Goal: Task Accomplishment & Management: Manage account settings

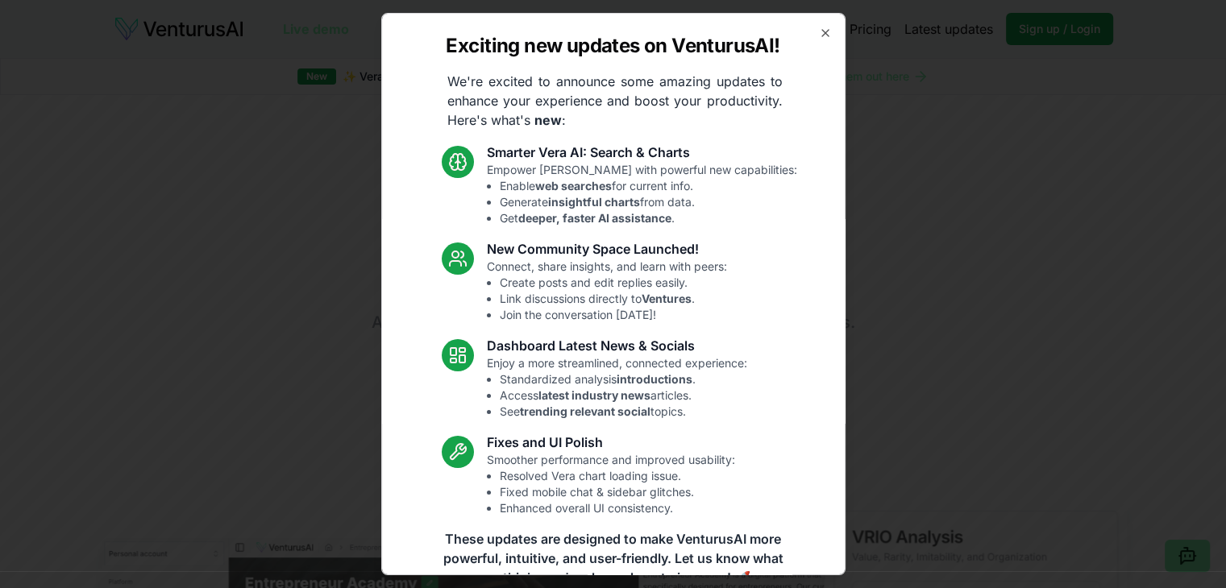
scroll to position [3, 0]
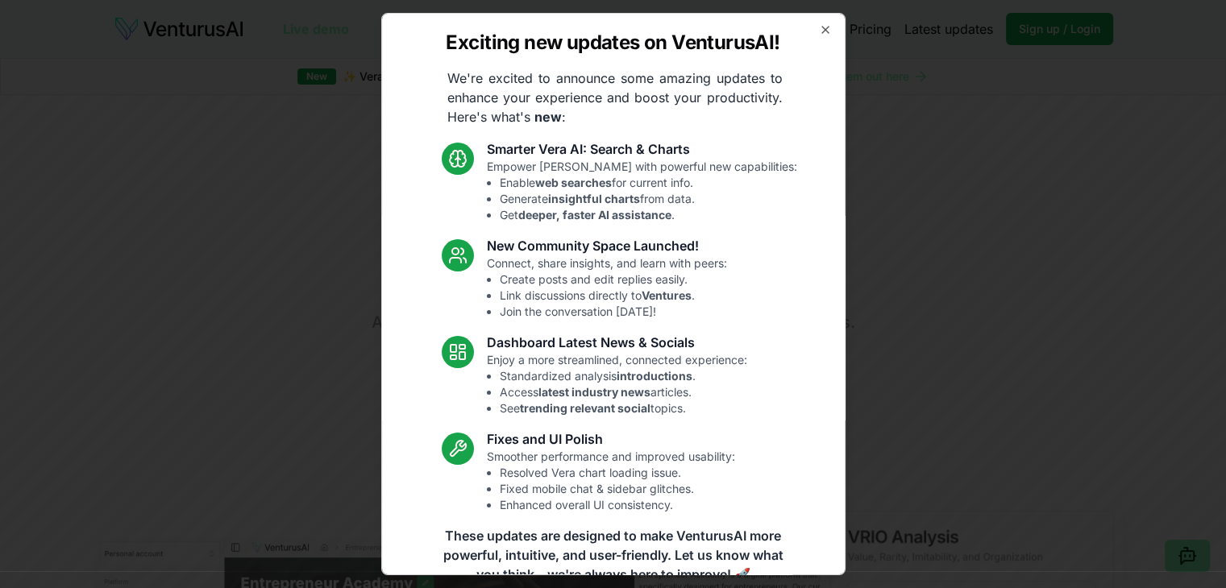
click at [804, 27] on div "Exciting new updates on VenturusAI! We're excited to announce some amazing upda…" at bounding box center [613, 294] width 464 height 562
click at [819, 35] on icon "button" at bounding box center [825, 29] width 13 height 13
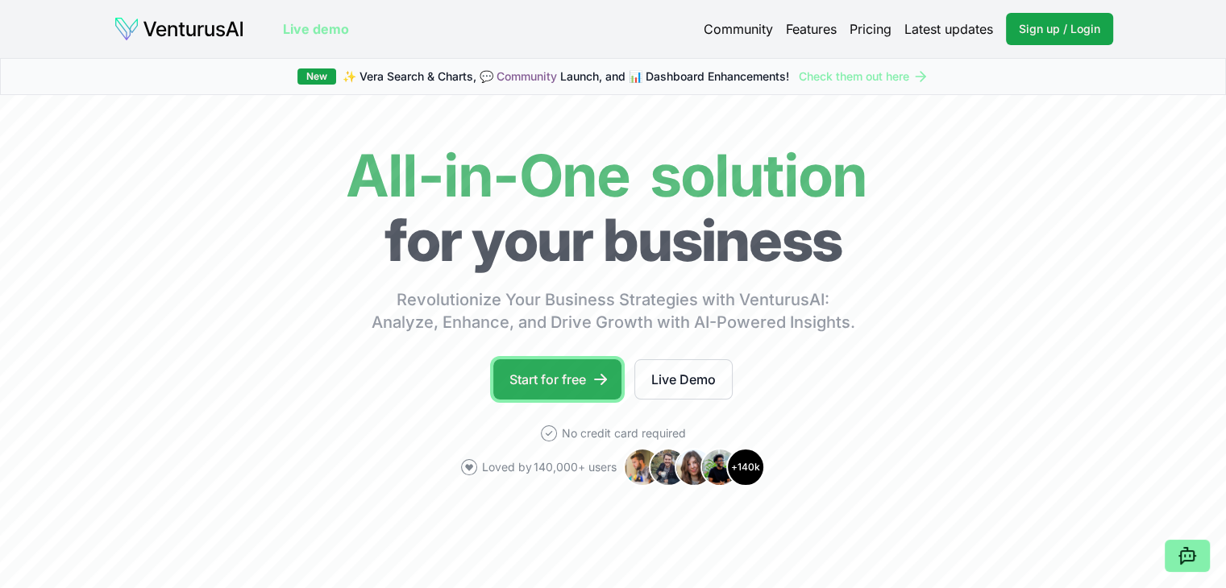
click at [595, 391] on link "Start for free" at bounding box center [557, 379] width 128 height 40
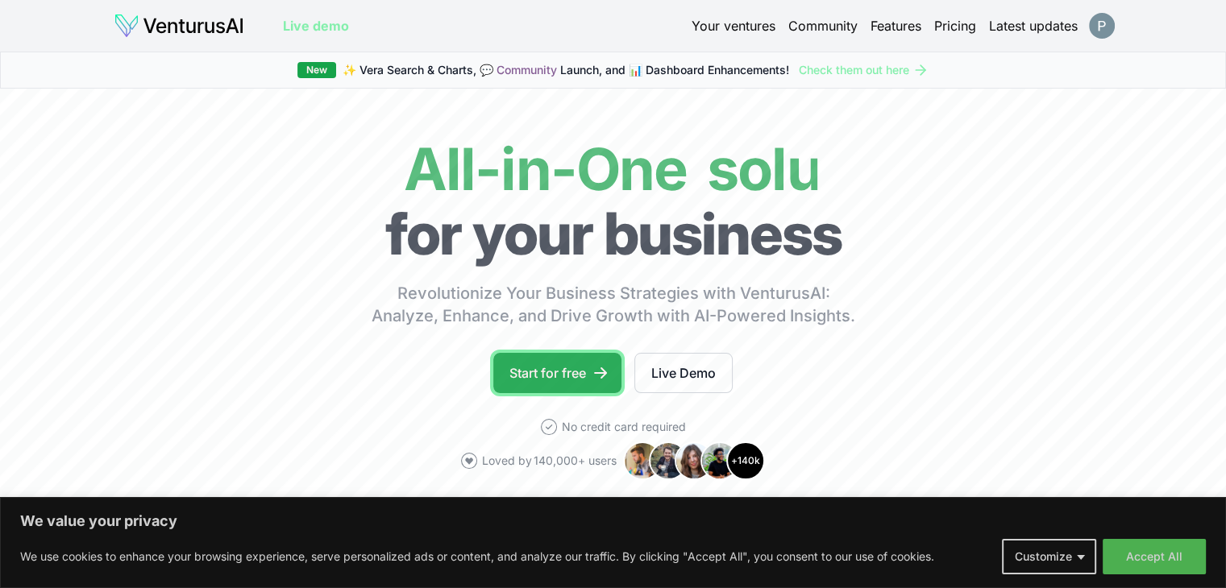
click at [572, 379] on link "Start for free" at bounding box center [557, 373] width 128 height 40
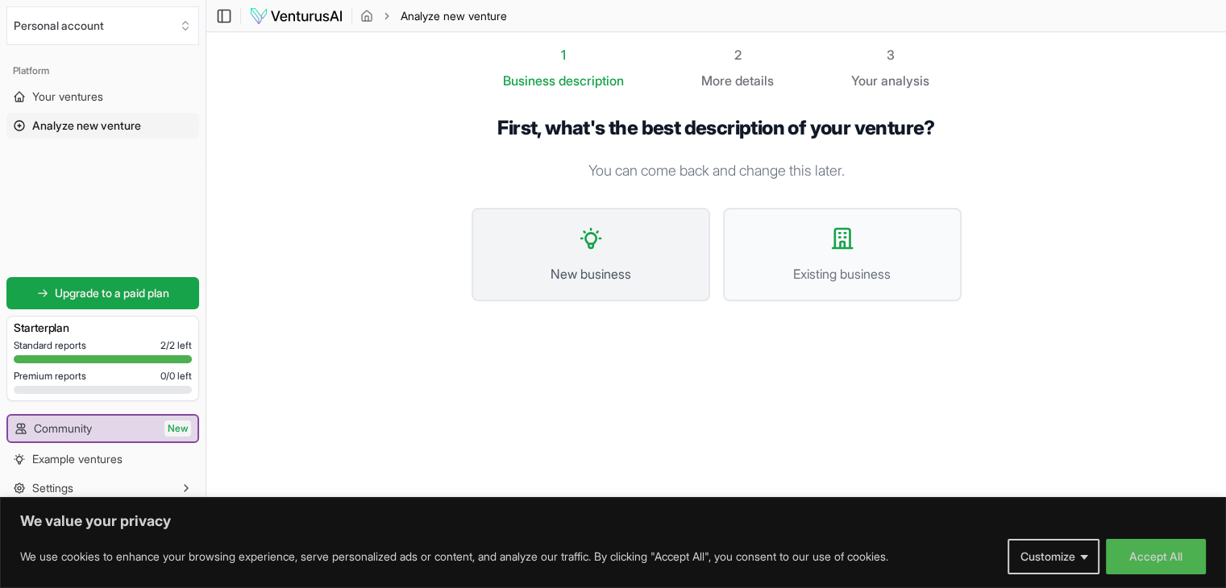
click at [669, 276] on span "New business" at bounding box center [590, 273] width 203 height 19
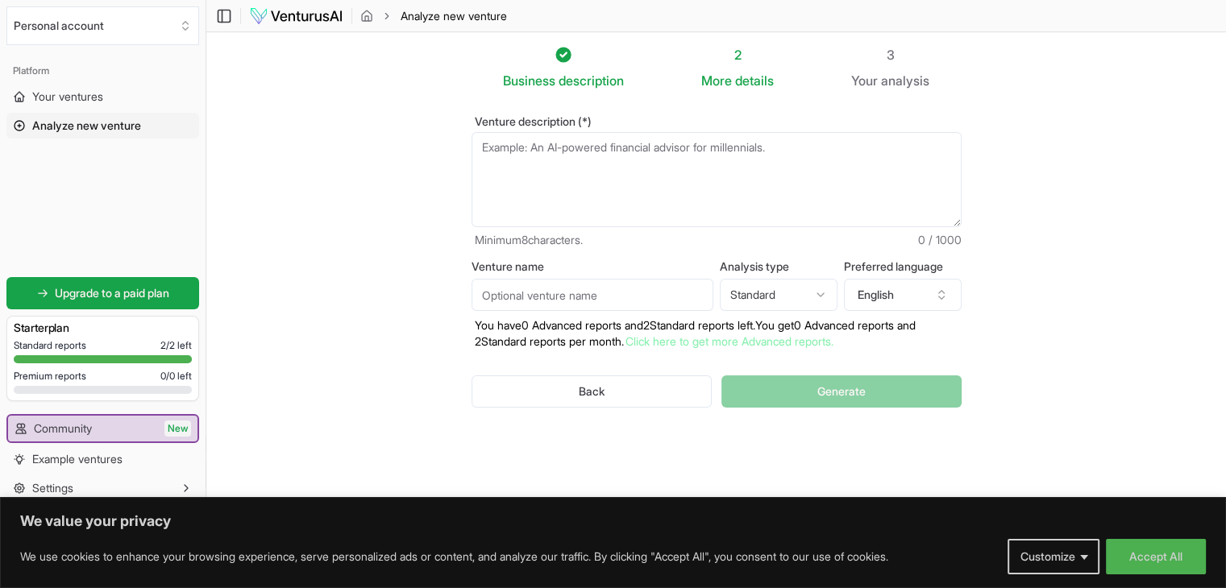
click at [666, 181] on textarea "Venture description (*)" at bounding box center [716, 179] width 490 height 95
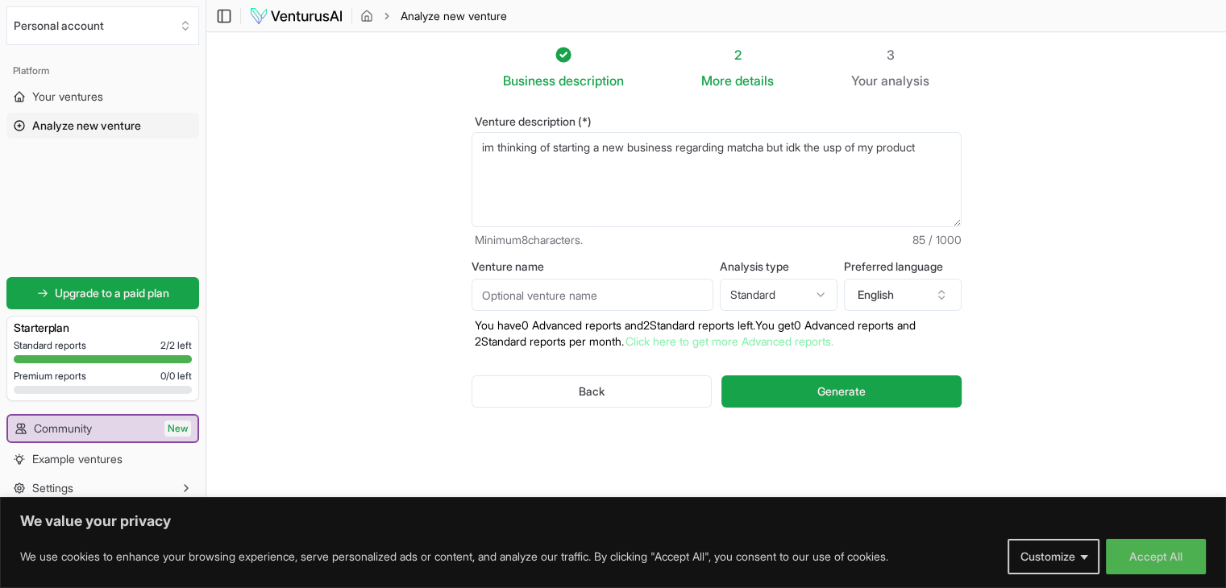
click at [844, 156] on textarea "im thinking of starting a new business regarding matcha but idk the usp of my p…" at bounding box center [716, 179] width 490 height 95
click at [596, 170] on textarea "im thinking of starting a new business regarding matcha but idk what should be …" at bounding box center [716, 179] width 490 height 95
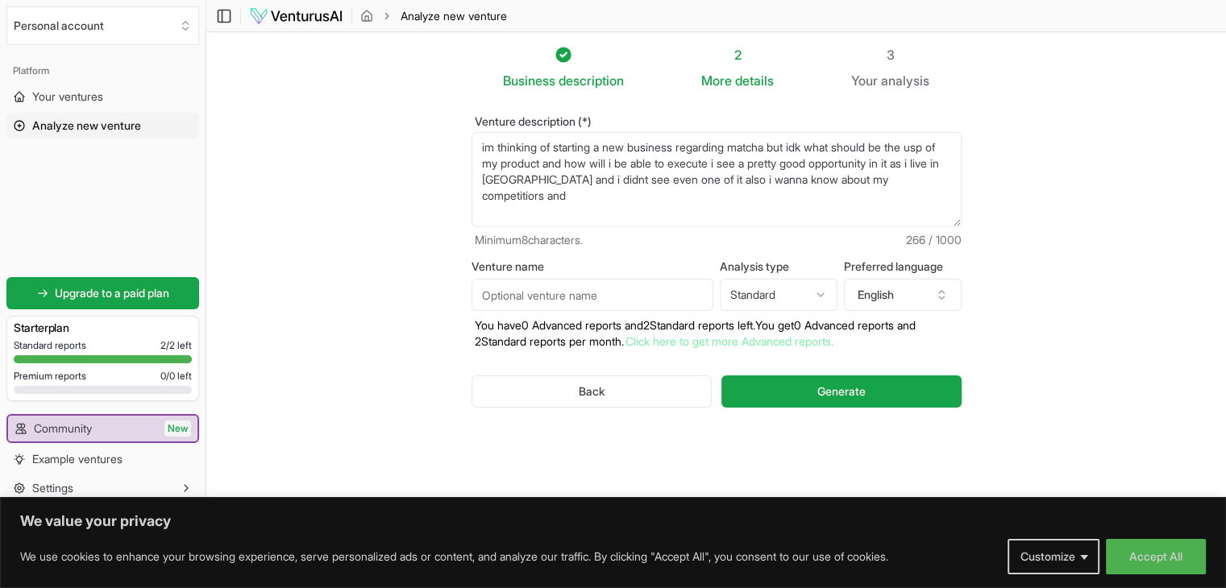
click at [894, 188] on textarea "im thinking of starting a new business regarding matcha but idk what should be …" at bounding box center [716, 179] width 490 height 95
click at [906, 182] on textarea "im thinking of starting a new business regarding matcha but idk what should be …" at bounding box center [716, 179] width 490 height 95
click at [939, 185] on textarea "im thinking of starting a new business regarding matcha but idk what should be …" at bounding box center [716, 179] width 490 height 95
type textarea "im thinking of starting a new business regarding matcha but idk what should be …"
click at [807, 291] on html "We value your privacy We use cookies to enhance your browsing experience, serve…" at bounding box center [613, 294] width 1226 height 588
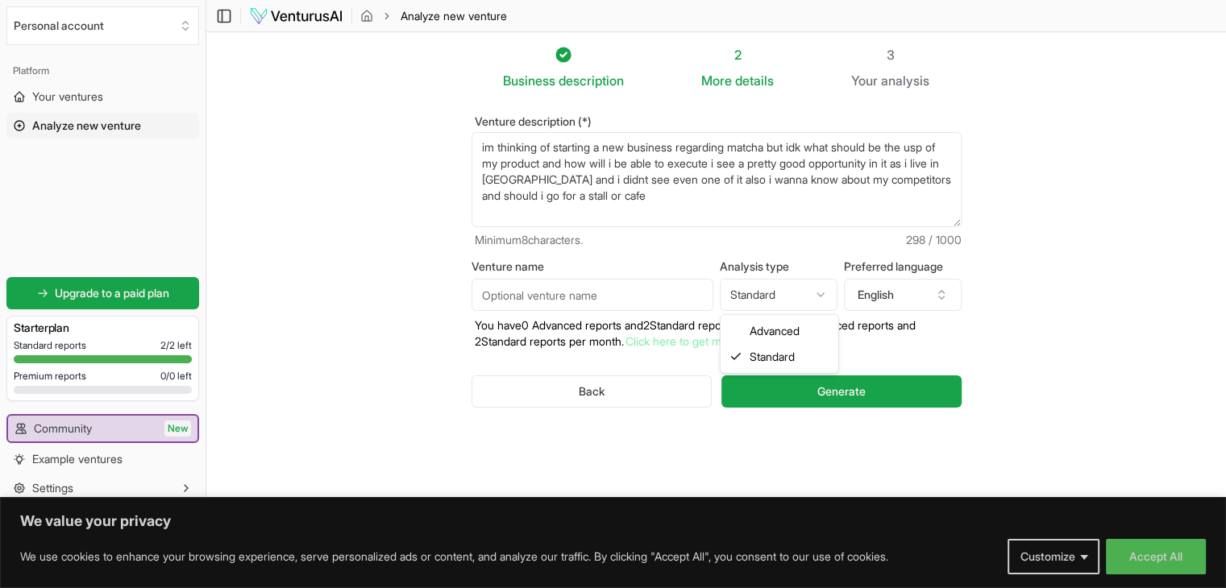
select select "advanced"
click at [690, 301] on input "Venture name" at bounding box center [592, 295] width 242 height 32
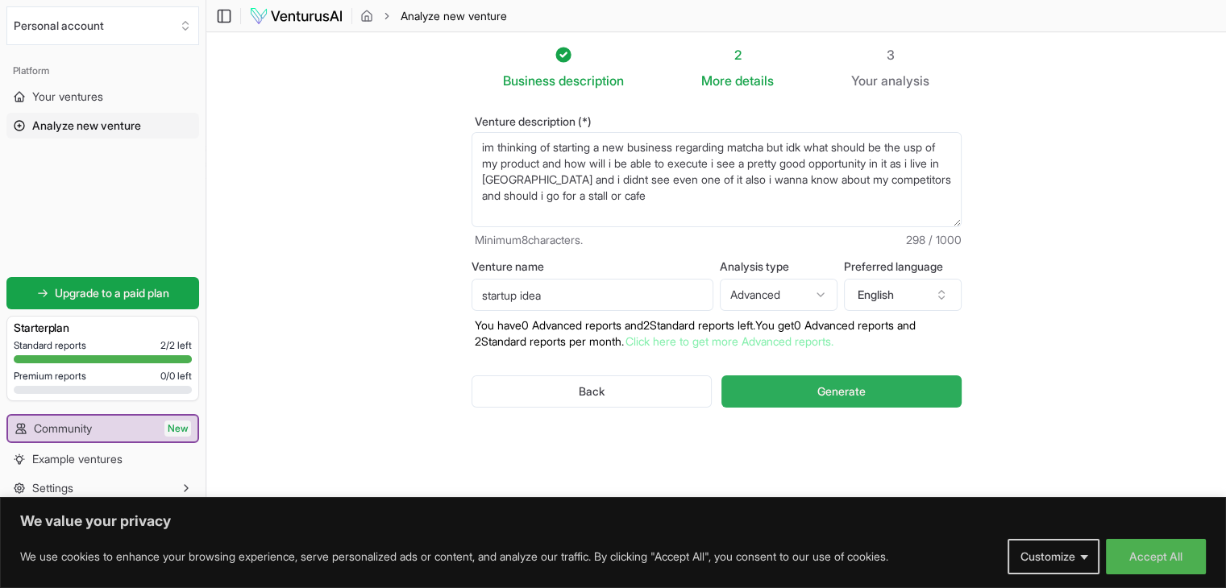
type input "startup idea"
click at [803, 397] on button "Generate" at bounding box center [840, 391] width 239 height 32
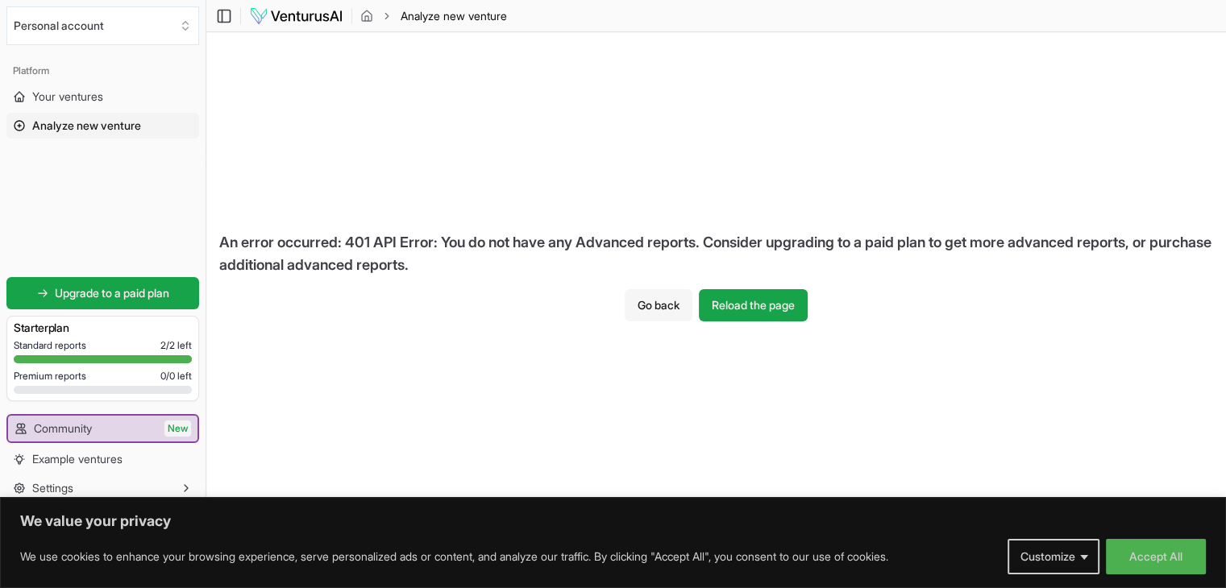
click at [651, 313] on button "Go back" at bounding box center [658, 305] width 68 height 32
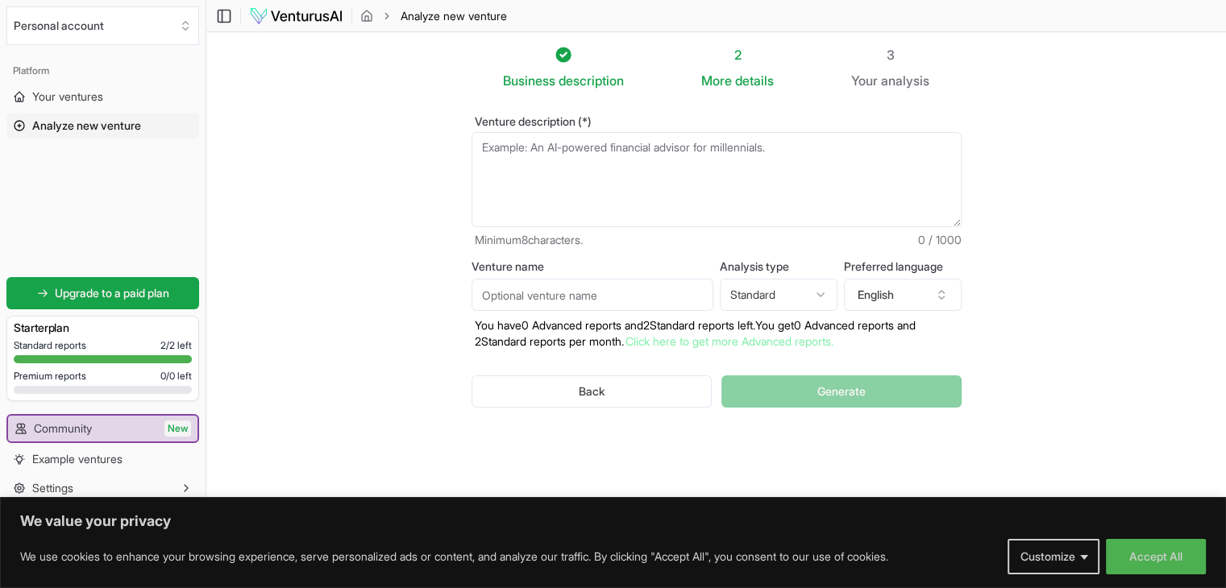
click at [679, 188] on textarea "Venture description (*)" at bounding box center [716, 179] width 490 height 95
click at [55, 97] on span "Your ventures" at bounding box center [67, 97] width 71 height 16
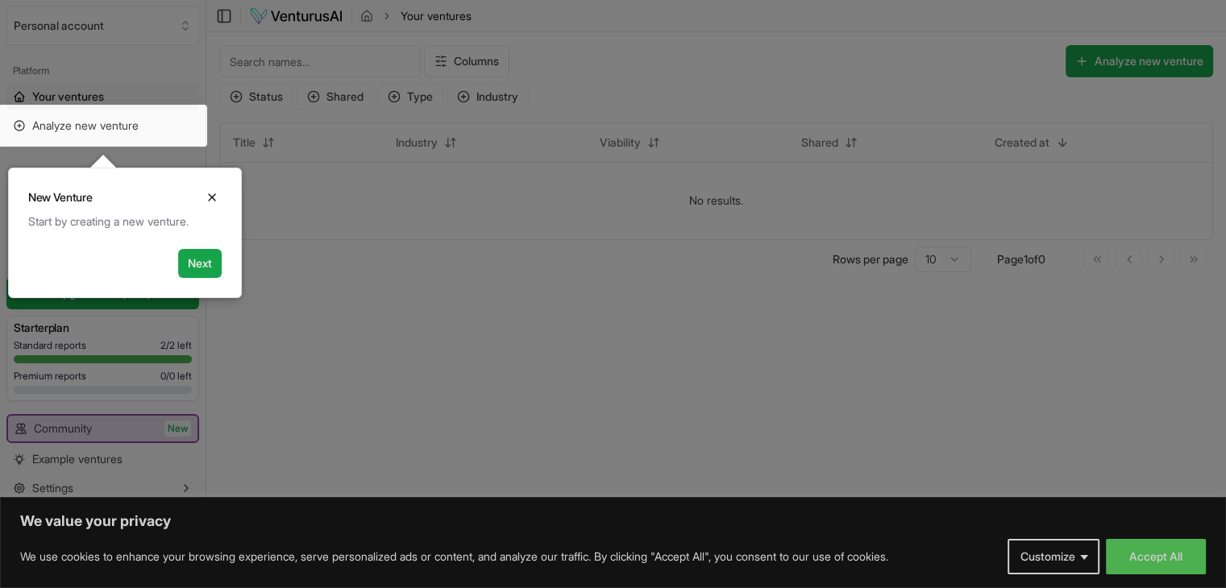
click at [349, 149] on div at bounding box center [613, 294] width 1226 height 589
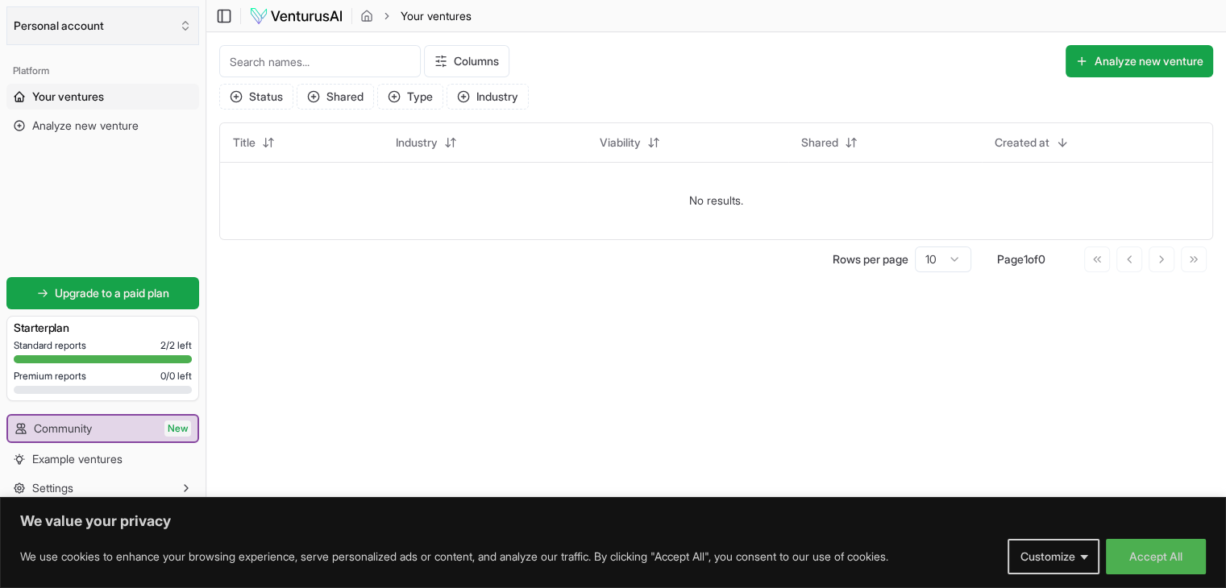
click at [97, 23] on button "Personal account" at bounding box center [102, 25] width 193 height 39
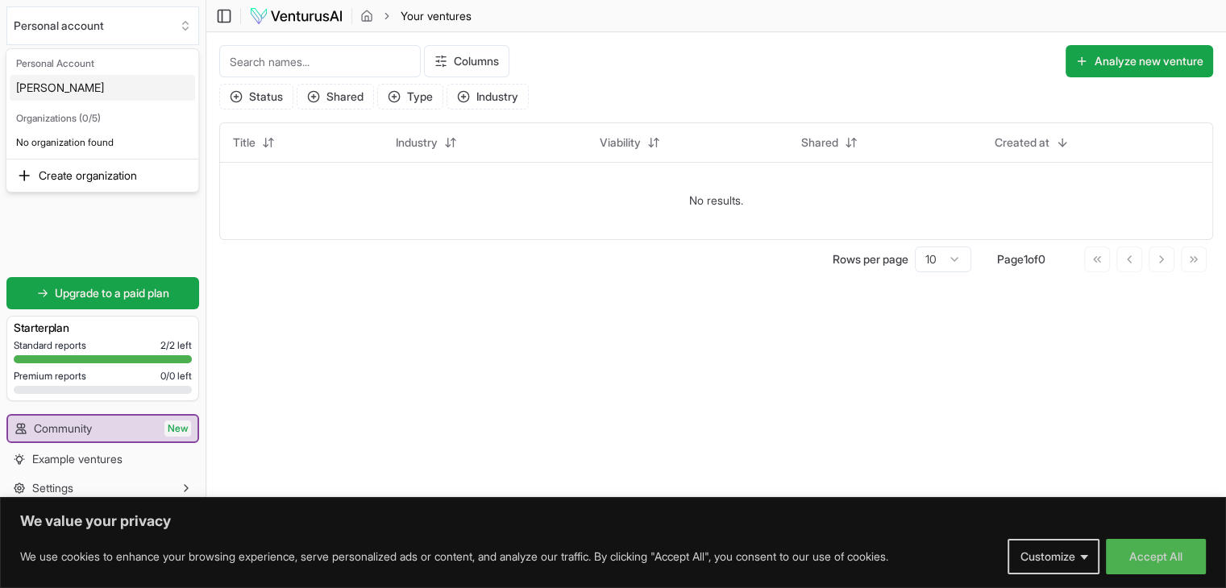
click at [86, 94] on div "[PERSON_NAME]" at bounding box center [102, 88] width 185 height 26
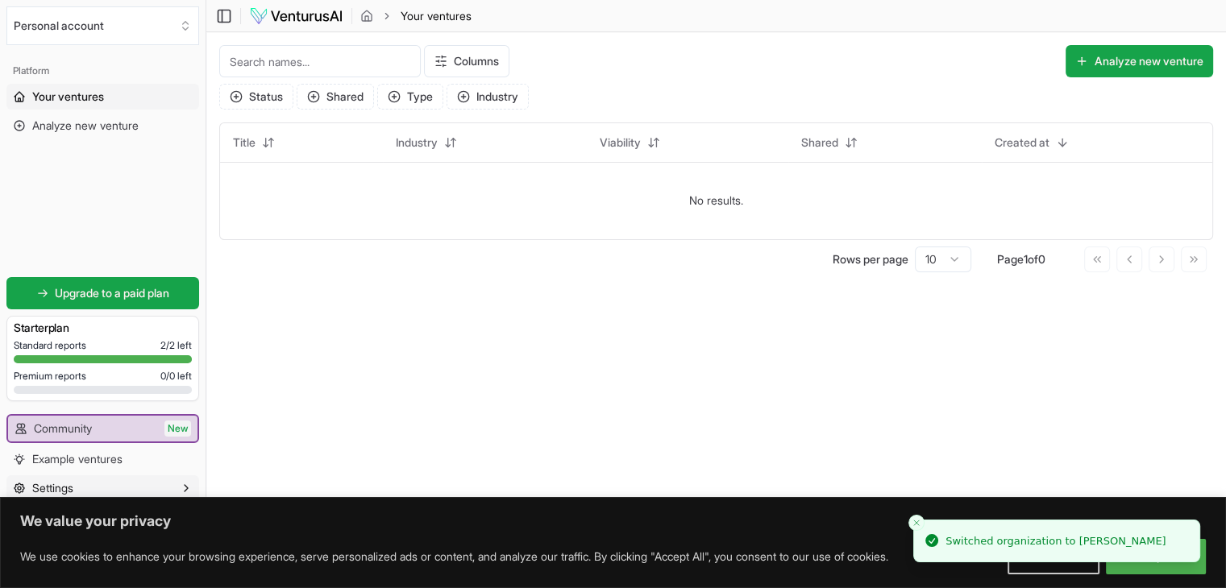
click at [86, 486] on button "Settings" at bounding box center [102, 488] width 193 height 26
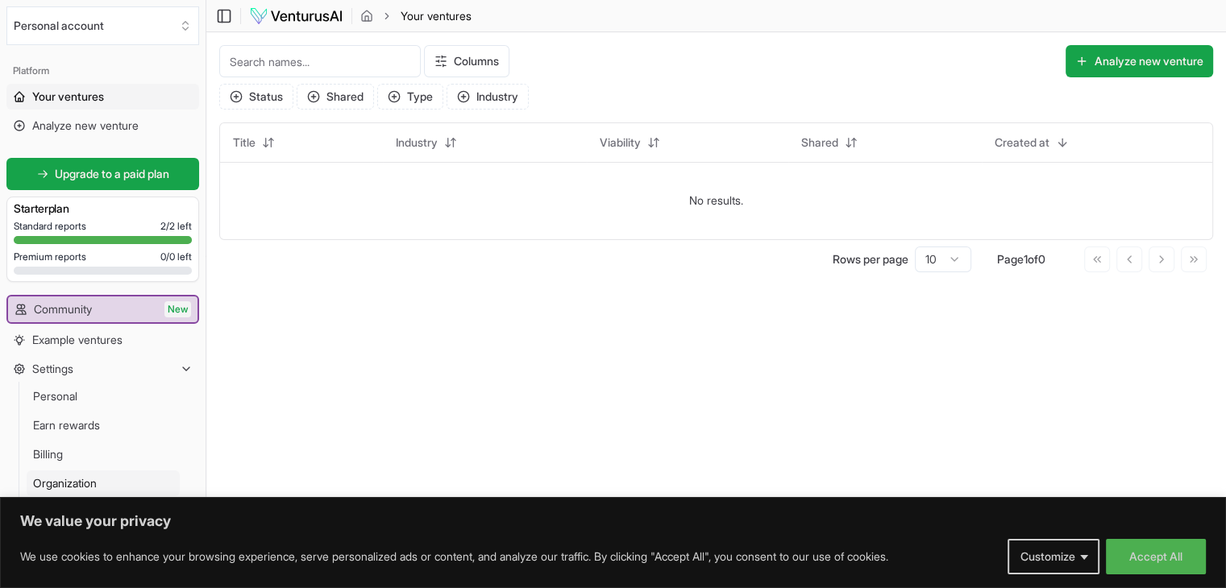
click at [84, 487] on span "Organization" at bounding box center [65, 483] width 64 height 16
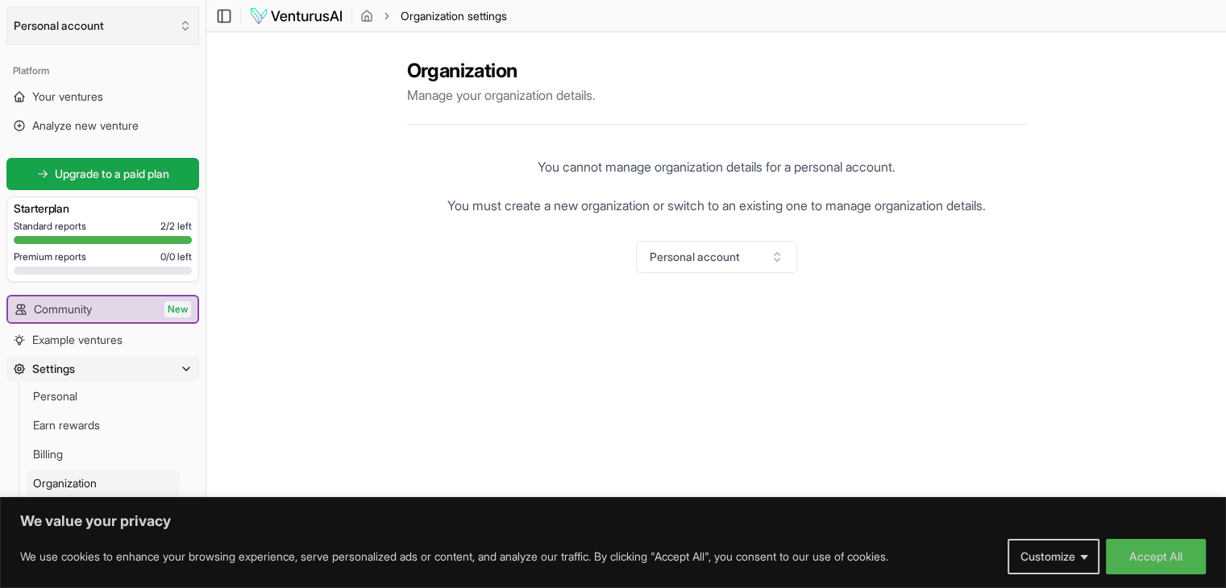
click at [180, 27] on icon "Select an organization" at bounding box center [185, 25] width 13 height 13
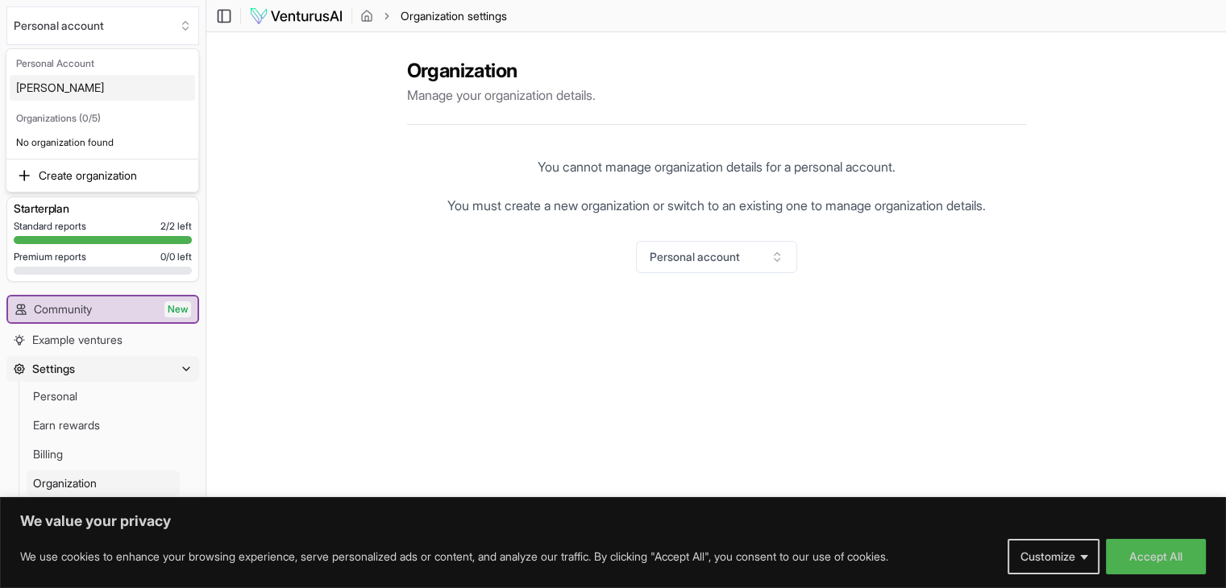
click at [129, 84] on div "[PERSON_NAME]" at bounding box center [102, 88] width 185 height 26
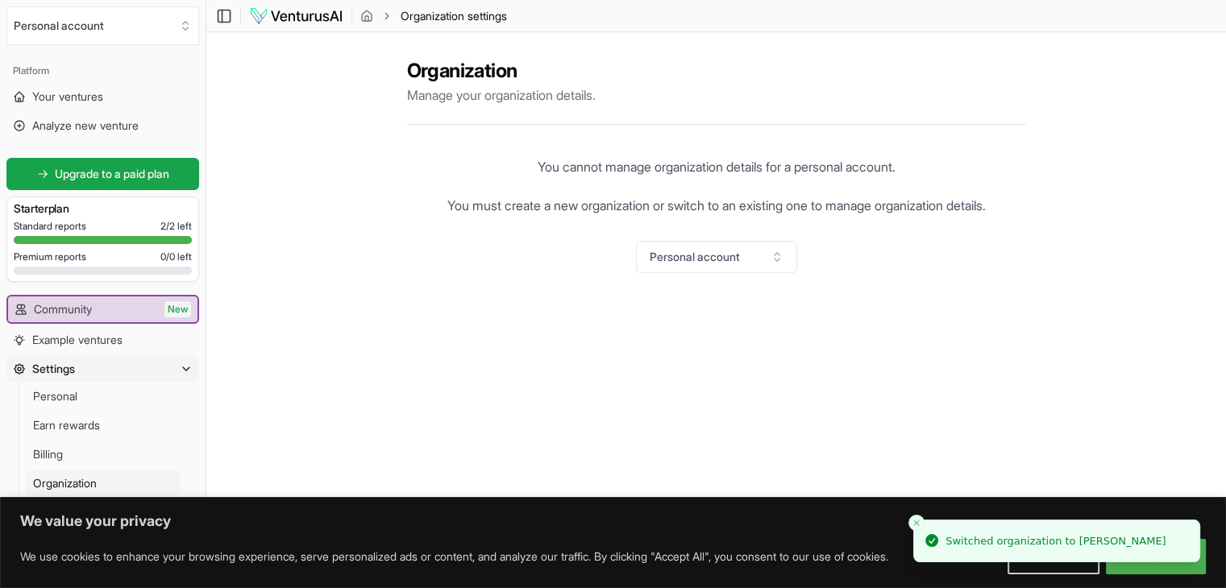
click at [916, 515] on button "Close toast" at bounding box center [916, 523] width 16 height 16
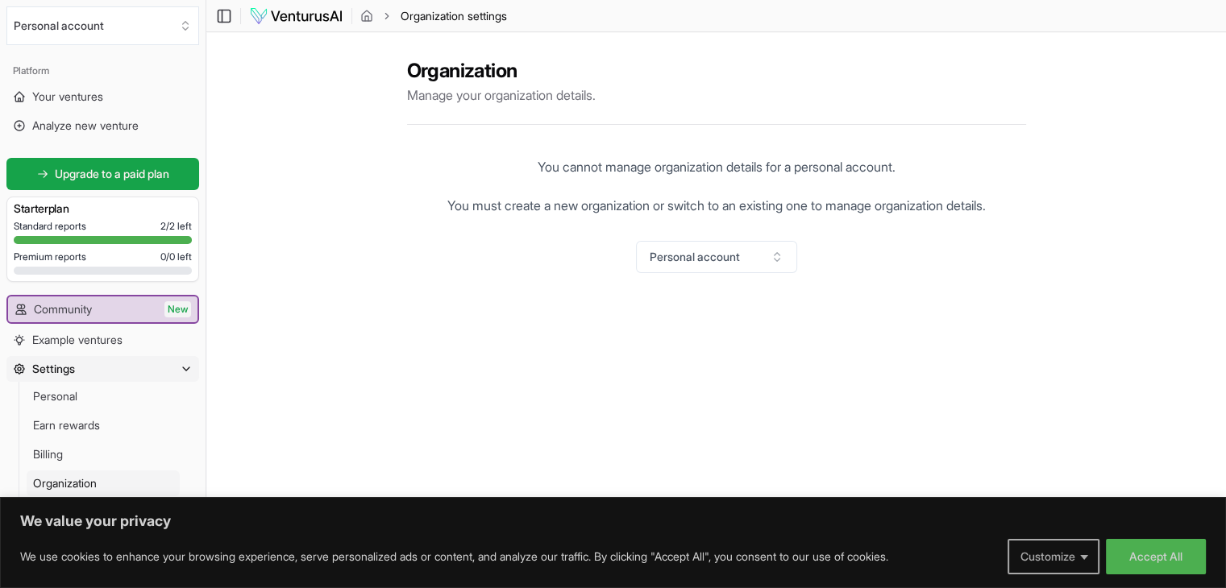
click at [1054, 553] on button "Customize" at bounding box center [1053, 556] width 92 height 35
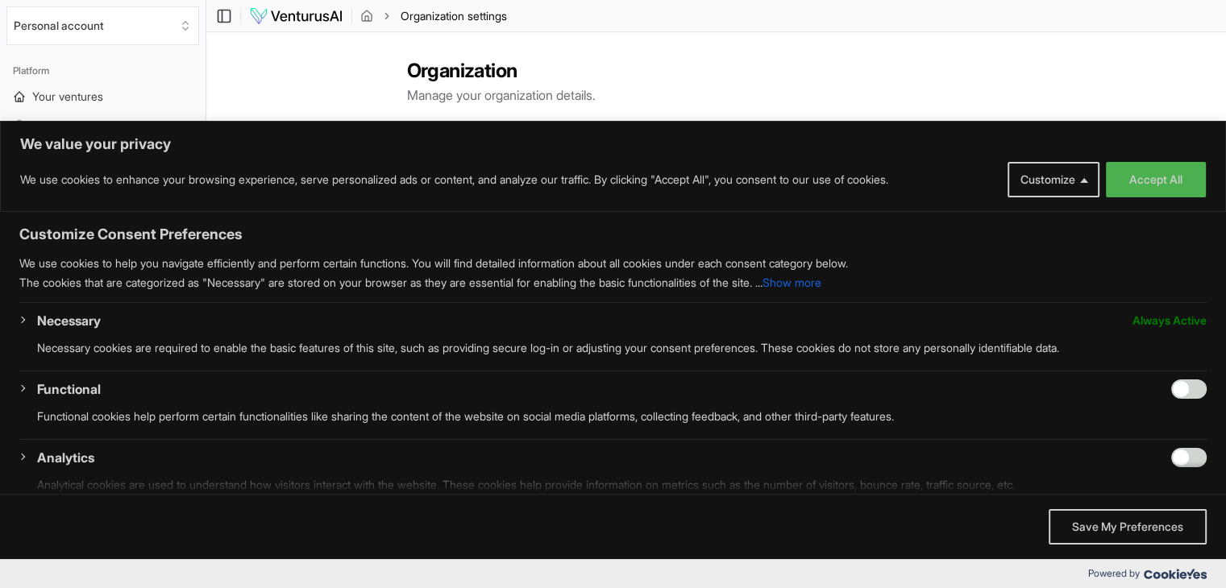
click at [1056, 94] on div "Organization Manage your organization details. You cannot manage organization d…" at bounding box center [715, 269] width 1019 height 475
drag, startPoint x: 678, startPoint y: 106, endPoint x: 663, endPoint y: 106, distance: 15.3
click at [663, 106] on div "Organization Manage your organization details. You cannot manage organization d…" at bounding box center [716, 165] width 619 height 241
click at [370, 16] on icon "breadcrumb" at bounding box center [366, 16] width 13 height 13
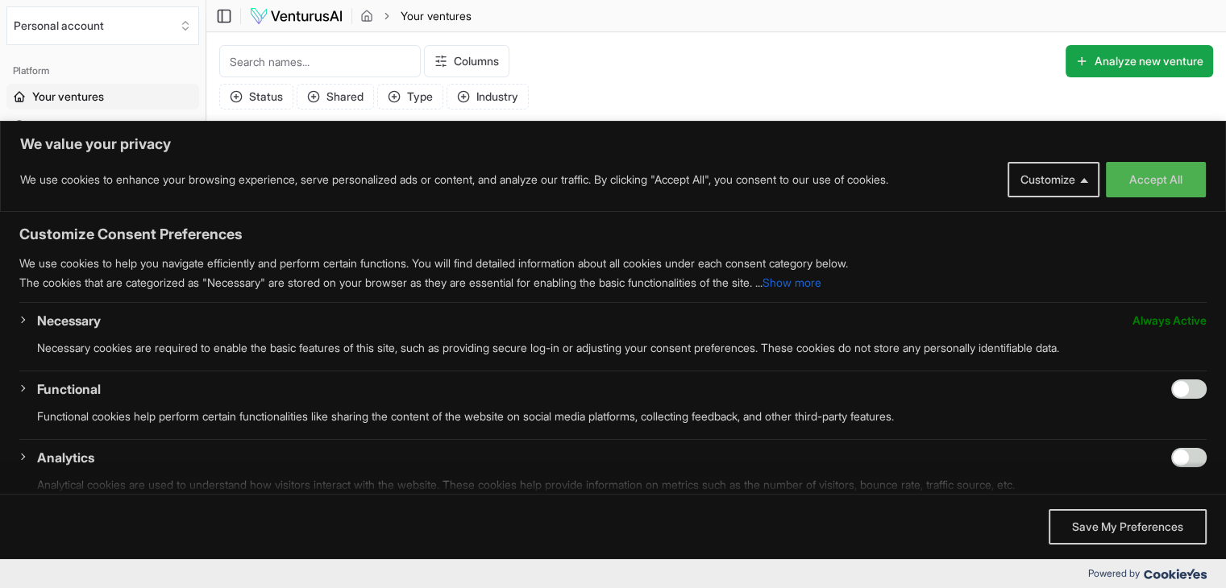
click at [898, 48] on div "Columns Analyze new venture" at bounding box center [818, 61] width 789 height 32
click at [1040, 175] on button "Customize" at bounding box center [1053, 179] width 92 height 35
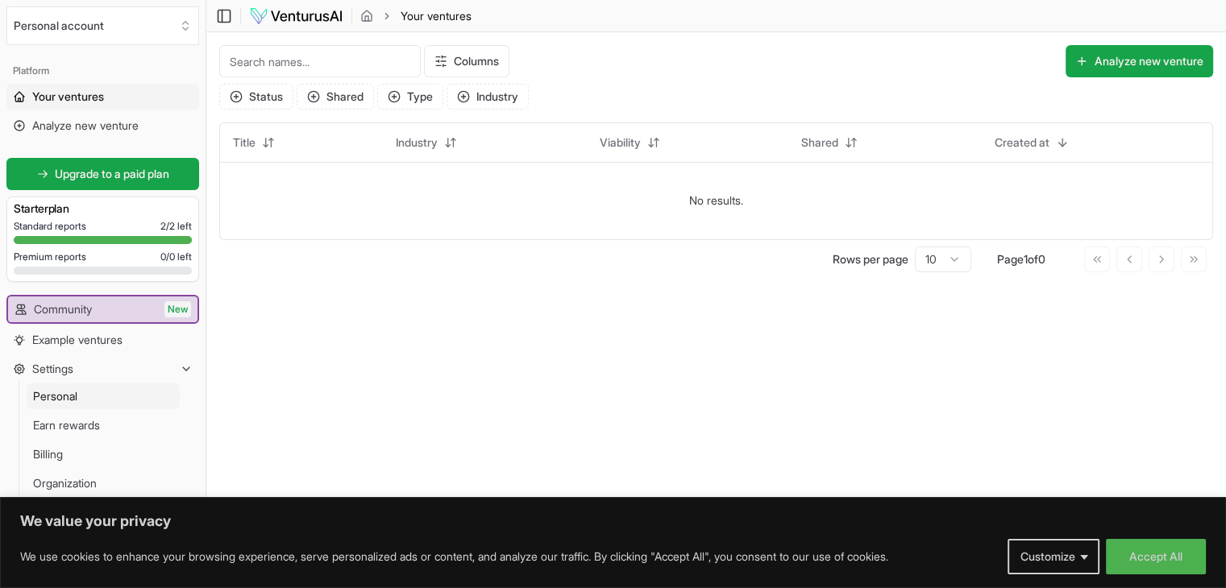
click at [68, 394] on span "Personal" at bounding box center [55, 396] width 44 height 16
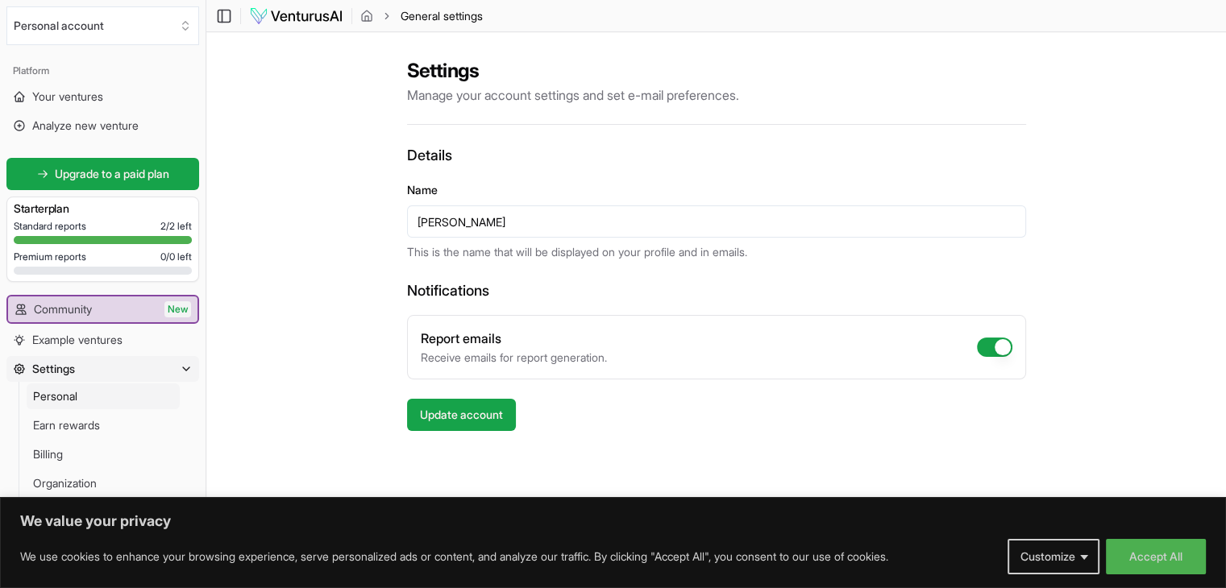
click at [999, 355] on button "Report emails" at bounding box center [994, 347] width 35 height 19
checkbox input "false"
click at [508, 224] on input "[PERSON_NAME]" at bounding box center [716, 221] width 619 height 32
click at [96, 396] on link "Personal" at bounding box center [103, 397] width 153 height 26
click at [222, 21] on icon at bounding box center [222, 16] width 0 height 12
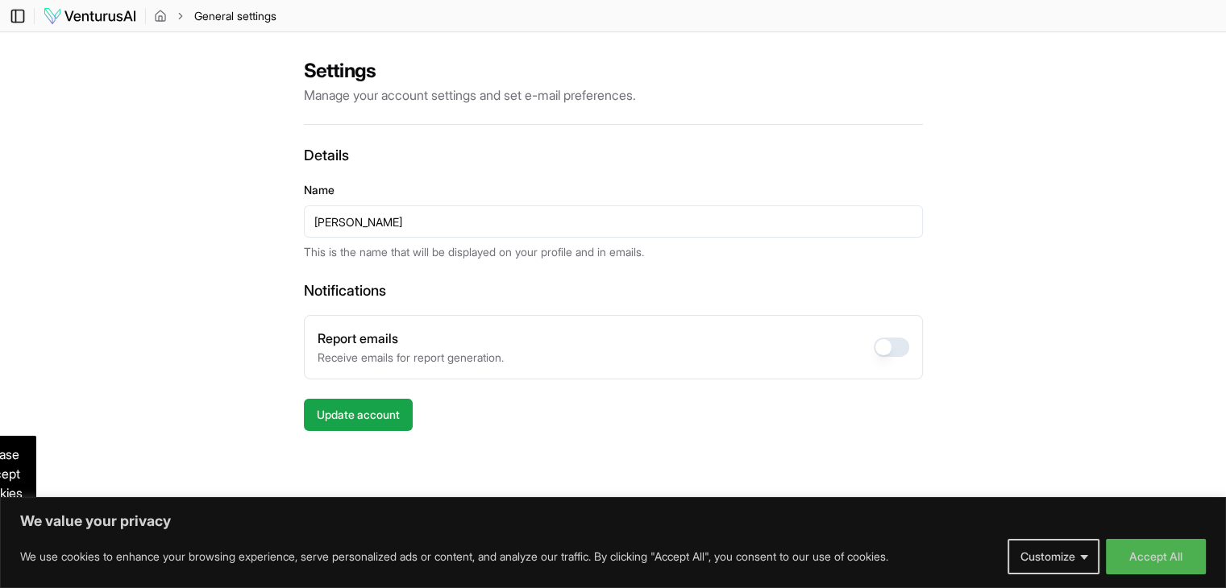
click at [23, 12] on icon at bounding box center [18, 15] width 16 height 19
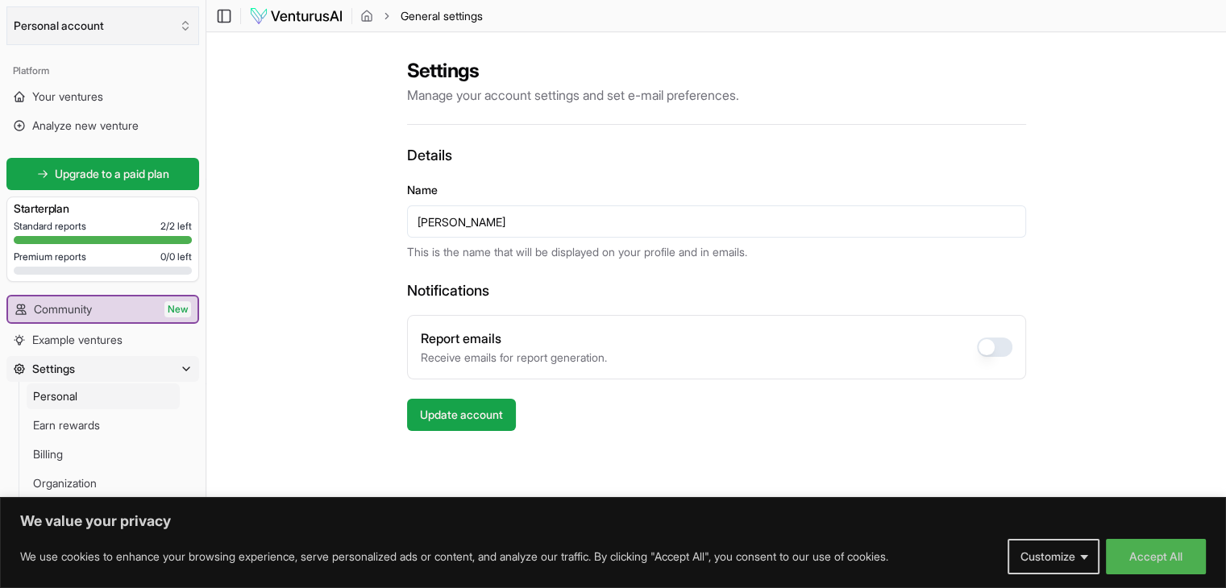
click at [47, 29] on button "Personal account" at bounding box center [102, 25] width 193 height 39
drag, startPoint x: 47, startPoint y: 29, endPoint x: 393, endPoint y: 133, distance: 361.7
click at [393, 133] on div "Settings Manage your account settings and set e-mail preferences. Details Name …" at bounding box center [715, 269] width 1019 height 475
click at [185, 32] on button "Personal account" at bounding box center [102, 25] width 193 height 39
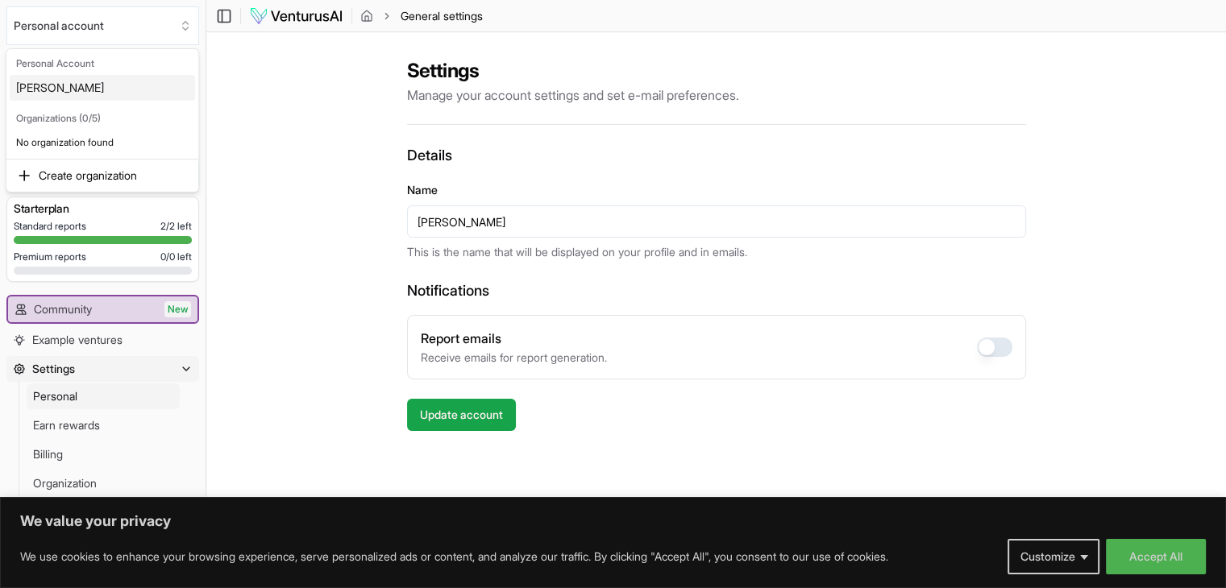
click at [328, 119] on html "We value your privacy We use cookies to enhance your browsing experience, serve…" at bounding box center [613, 294] width 1226 height 588
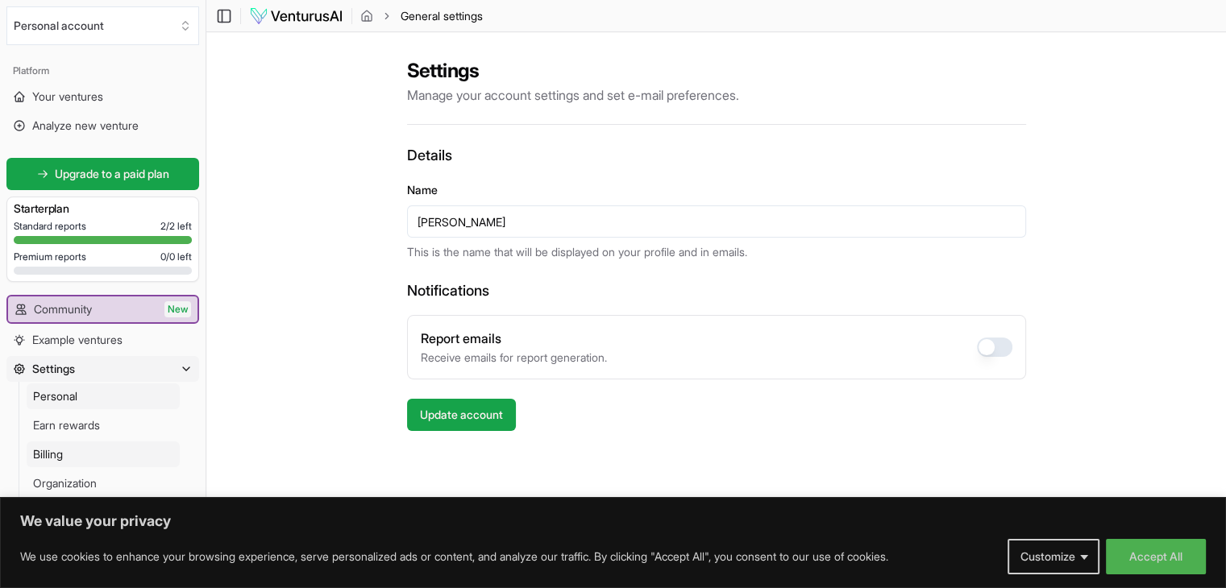
click at [69, 444] on link "Billing" at bounding box center [103, 455] width 153 height 26
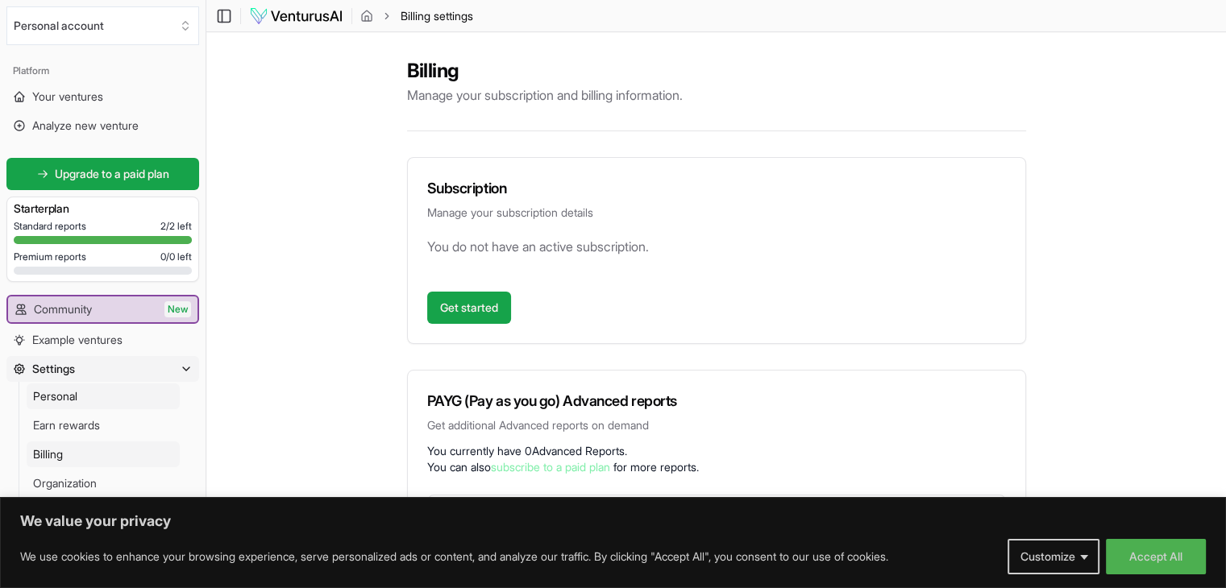
click at [166, 406] on link "Personal" at bounding box center [103, 397] width 153 height 26
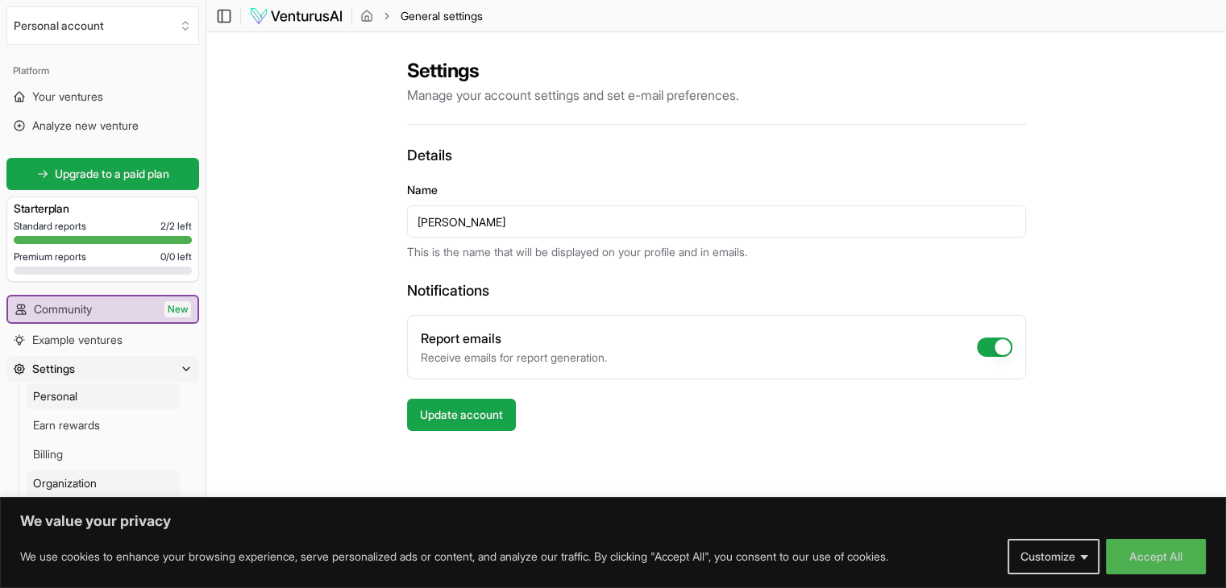
click at [111, 485] on link "Organization" at bounding box center [103, 484] width 153 height 26
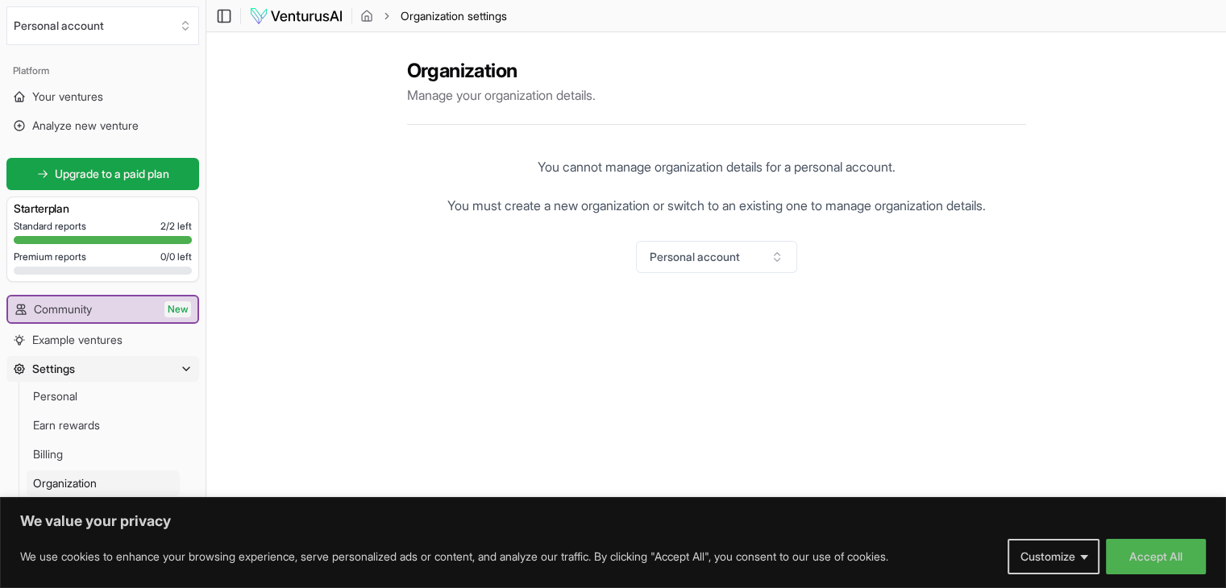
click at [76, 75] on div "Platform" at bounding box center [102, 71] width 193 height 26
click at [122, 18] on button "Personal account" at bounding box center [102, 25] width 193 height 39
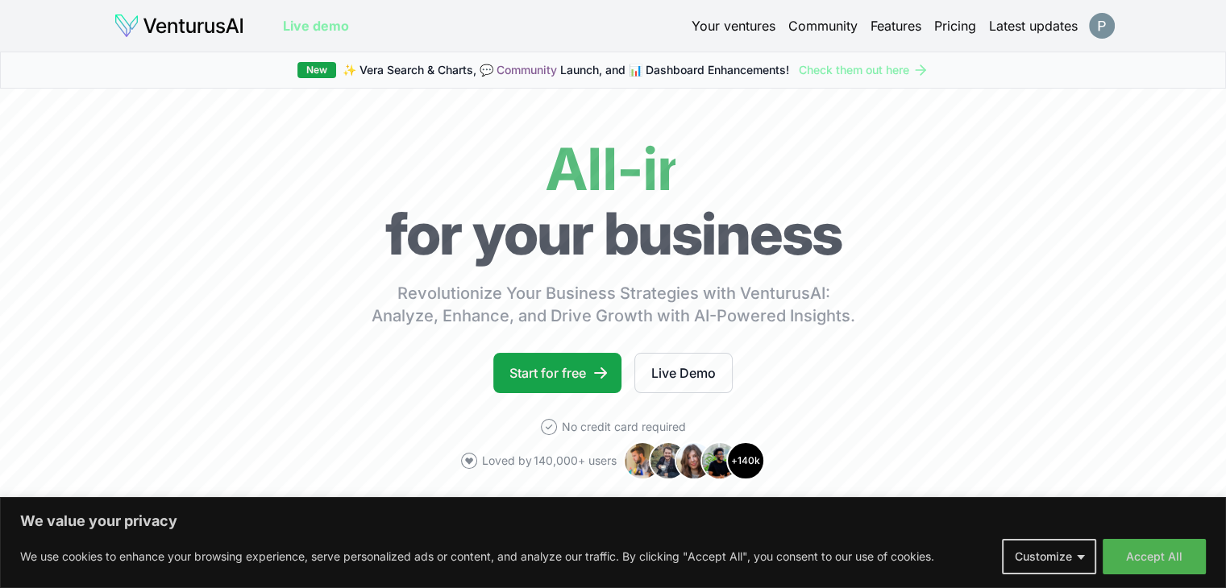
click at [1089, 35] on div "Your ventures Community Features Pricing Latest updates" at bounding box center [901, 26] width 421 height 23
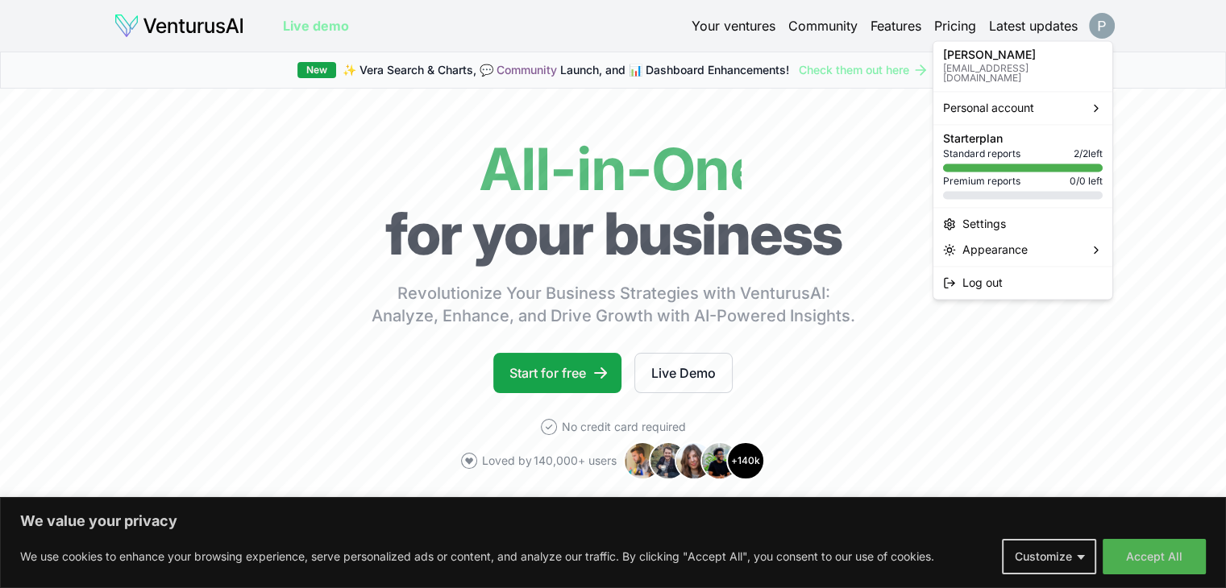
click at [1096, 28] on html "We value your privacy We use cookies to enhance your browsing experience, serve…" at bounding box center [613, 294] width 1226 height 588
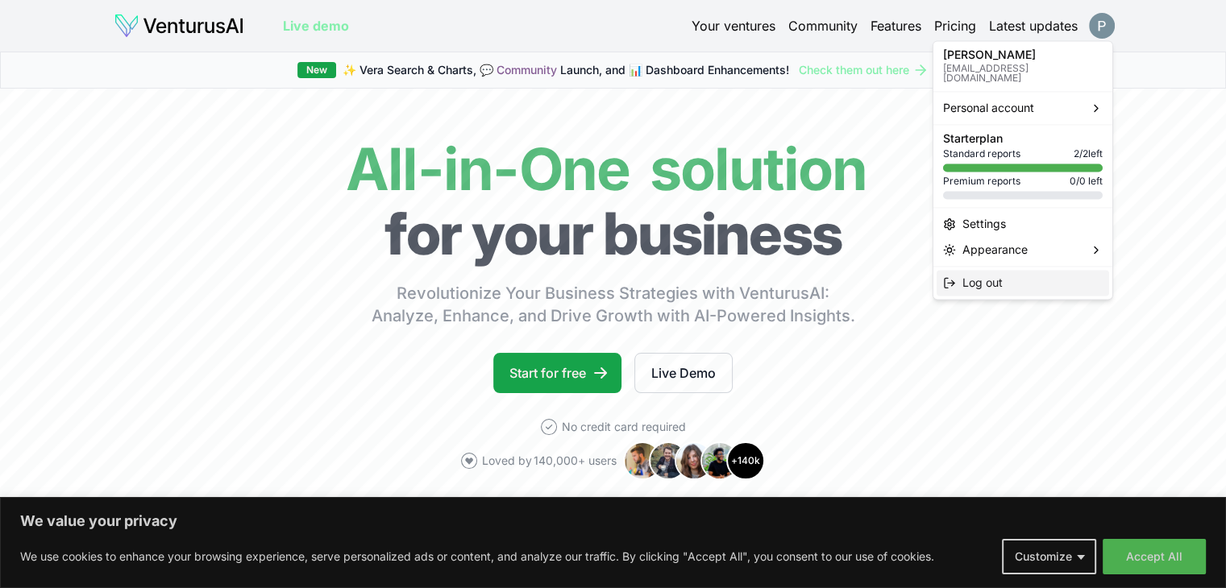
click at [1034, 270] on div "Log out" at bounding box center [1022, 283] width 172 height 26
